Goal: Transaction & Acquisition: Purchase product/service

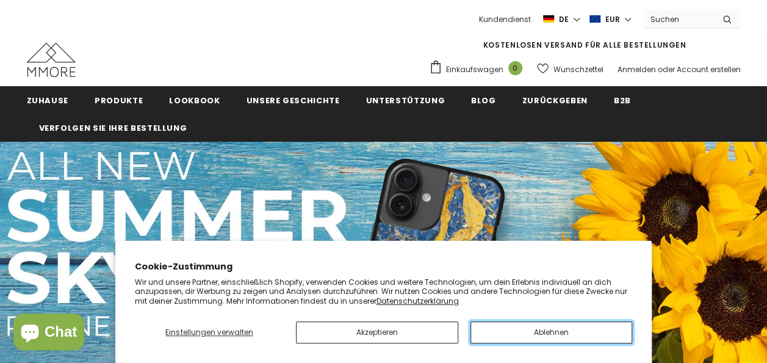
click at [523, 327] on button "Ablehnen" at bounding box center [552, 332] width 162 height 22
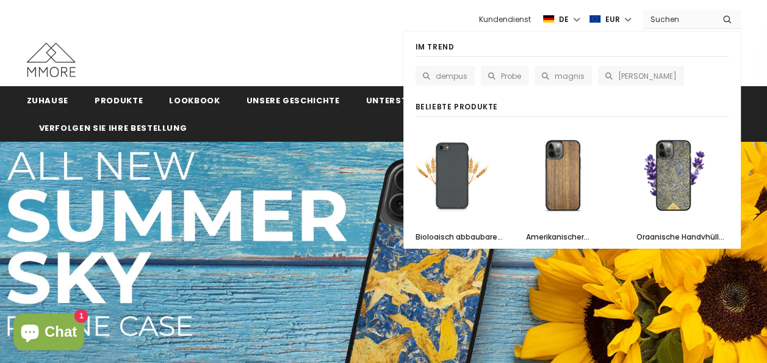
click at [680, 18] on input "Search Site" at bounding box center [679, 19] width 70 height 18
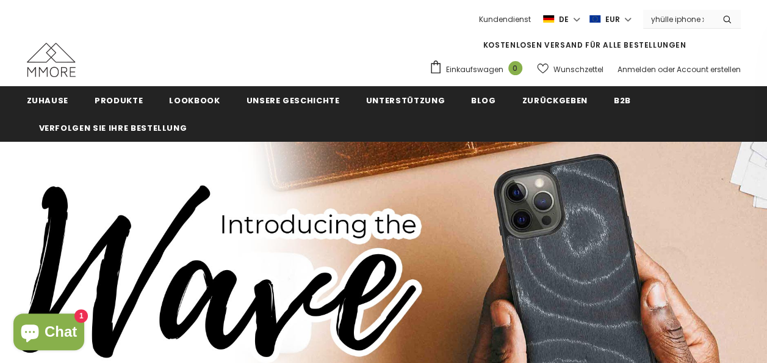
scroll to position [0, 23]
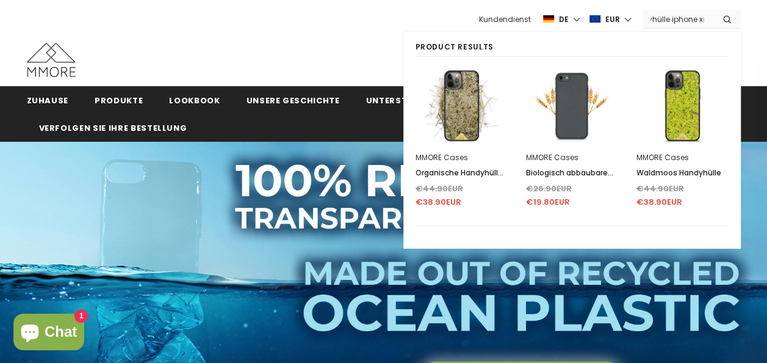
type input "handyhülle iphone xr"
click at [714, 10] on button "submit" at bounding box center [727, 19] width 27 height 18
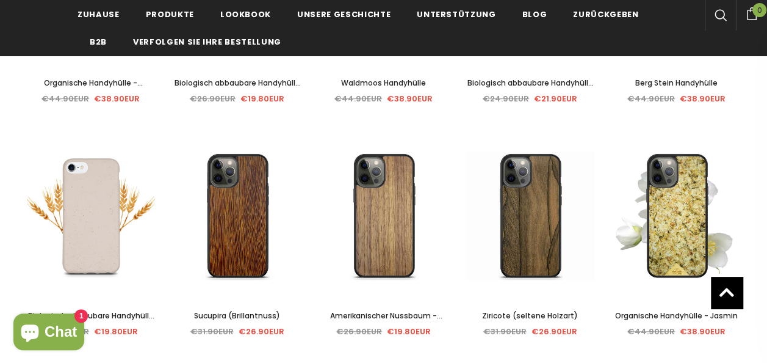
scroll to position [318, 0]
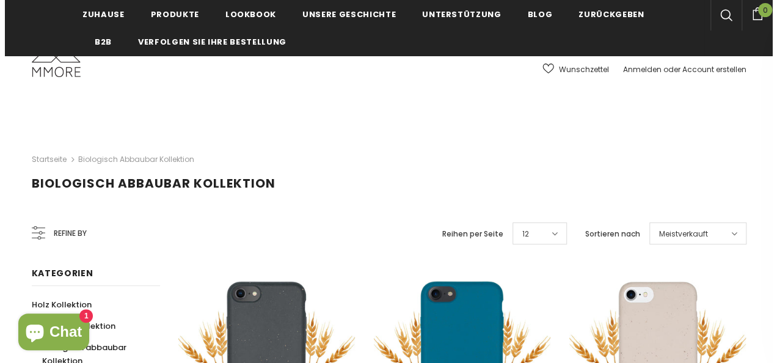
scroll to position [268, 0]
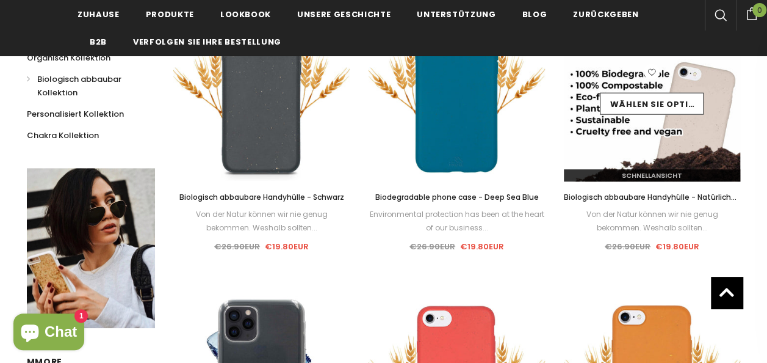
click at [708, 177] on link "Schnellansicht" at bounding box center [652, 175] width 177 height 12
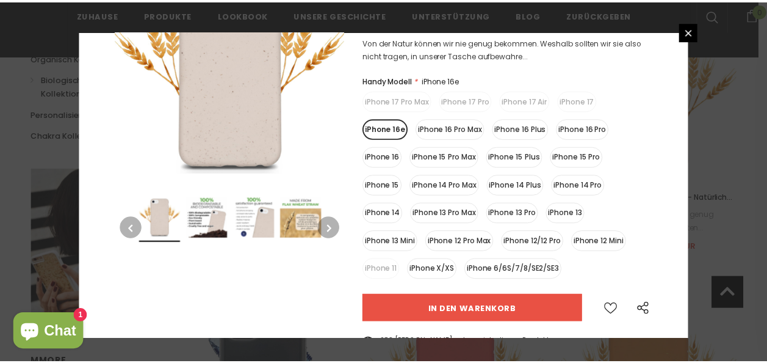
scroll to position [147, 0]
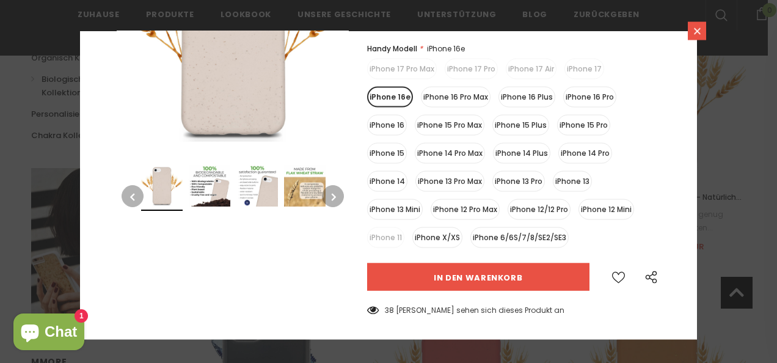
click at [699, 30] on icon at bounding box center [697, 31] width 10 height 10
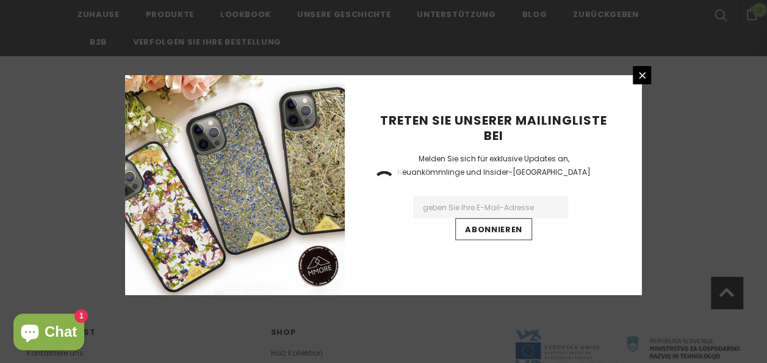
scroll to position [1346, 0]
